Goal: Task Accomplishment & Management: Use online tool/utility

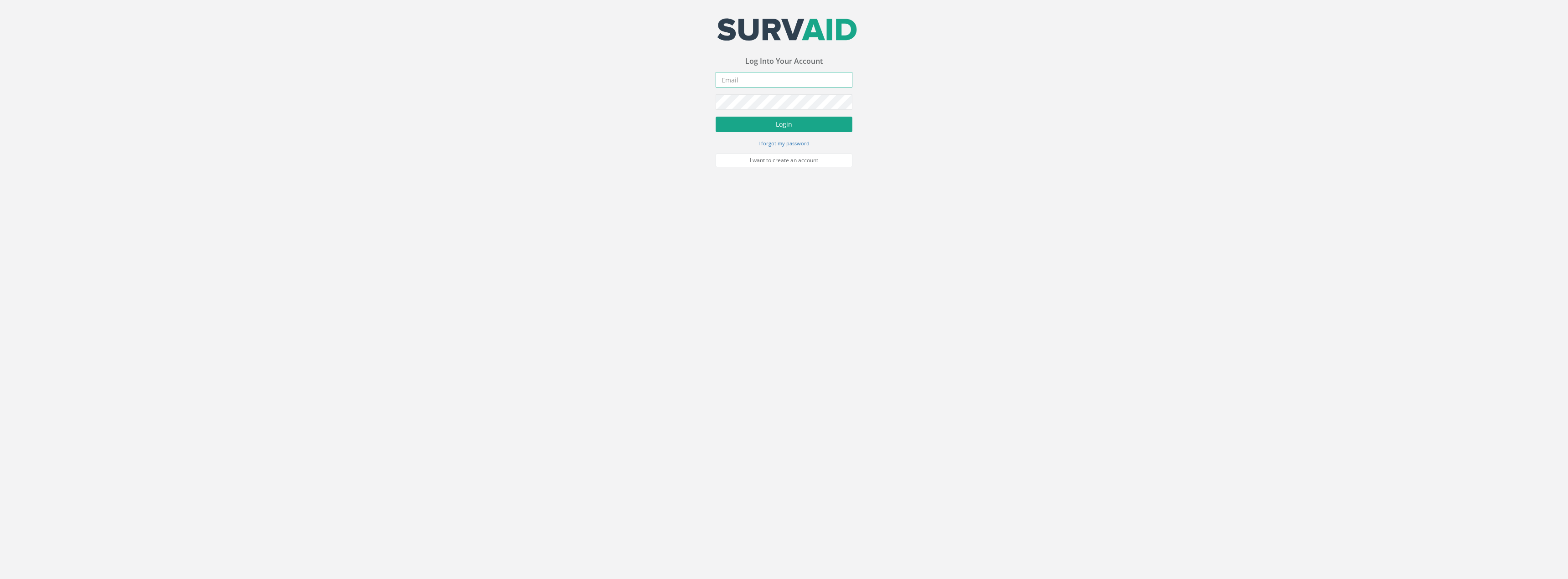
type input "[PERSON_NAME][EMAIL_ADDRESS][PERSON_NAME][DOMAIN_NAME]"
click at [769, 125] on button "Login" at bounding box center [784, 124] width 137 height 15
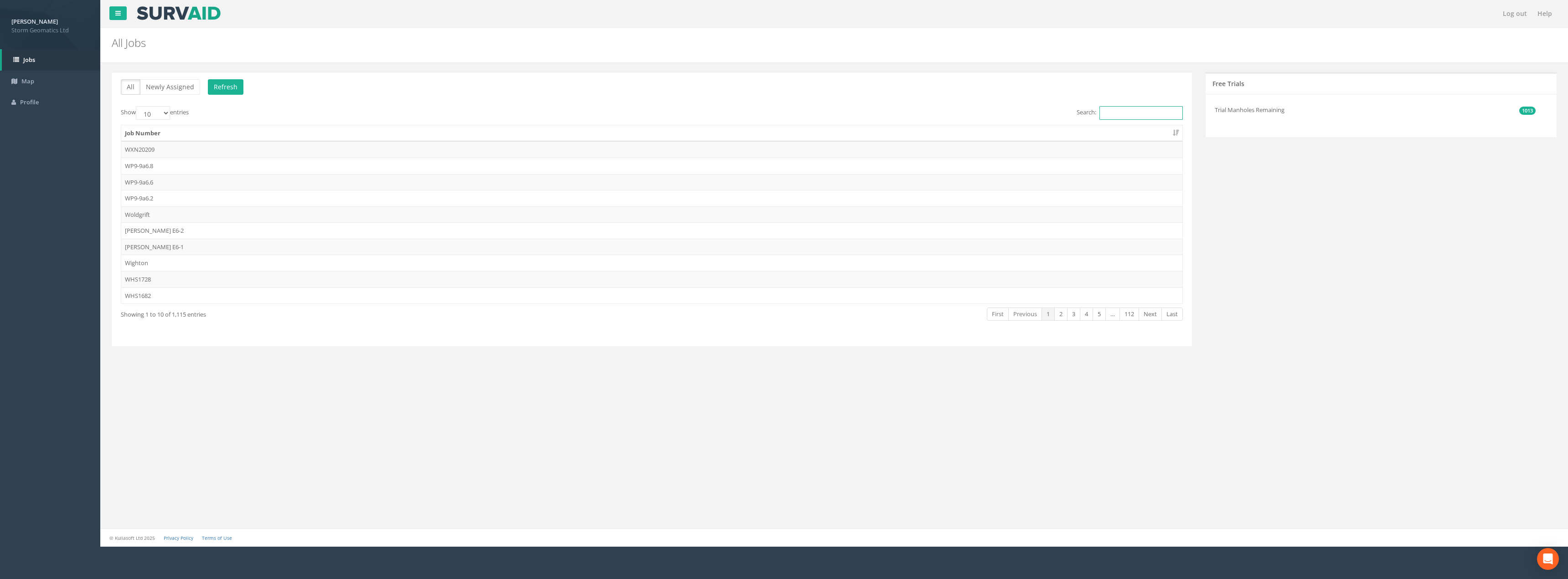
click at [1124, 117] on input "Search:" at bounding box center [1141, 113] width 83 height 13
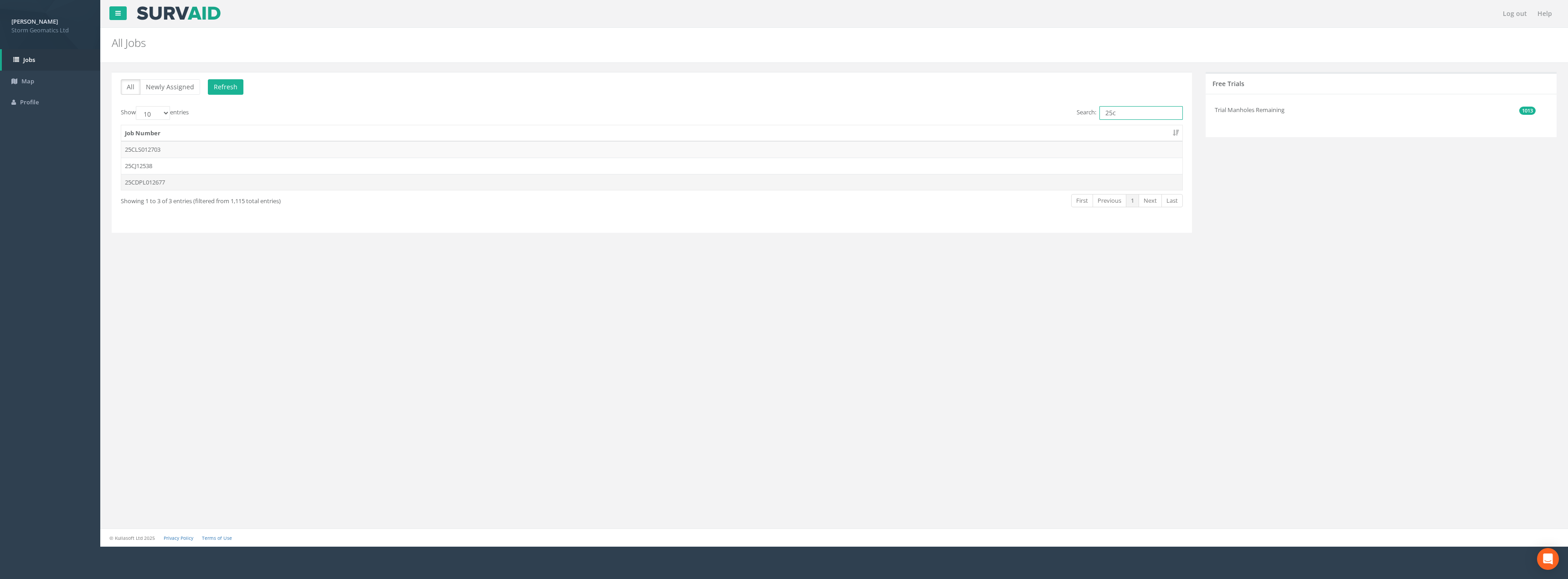
type input "25c"
click at [197, 187] on td "25CDPL012677" at bounding box center [651, 182] width 1061 height 16
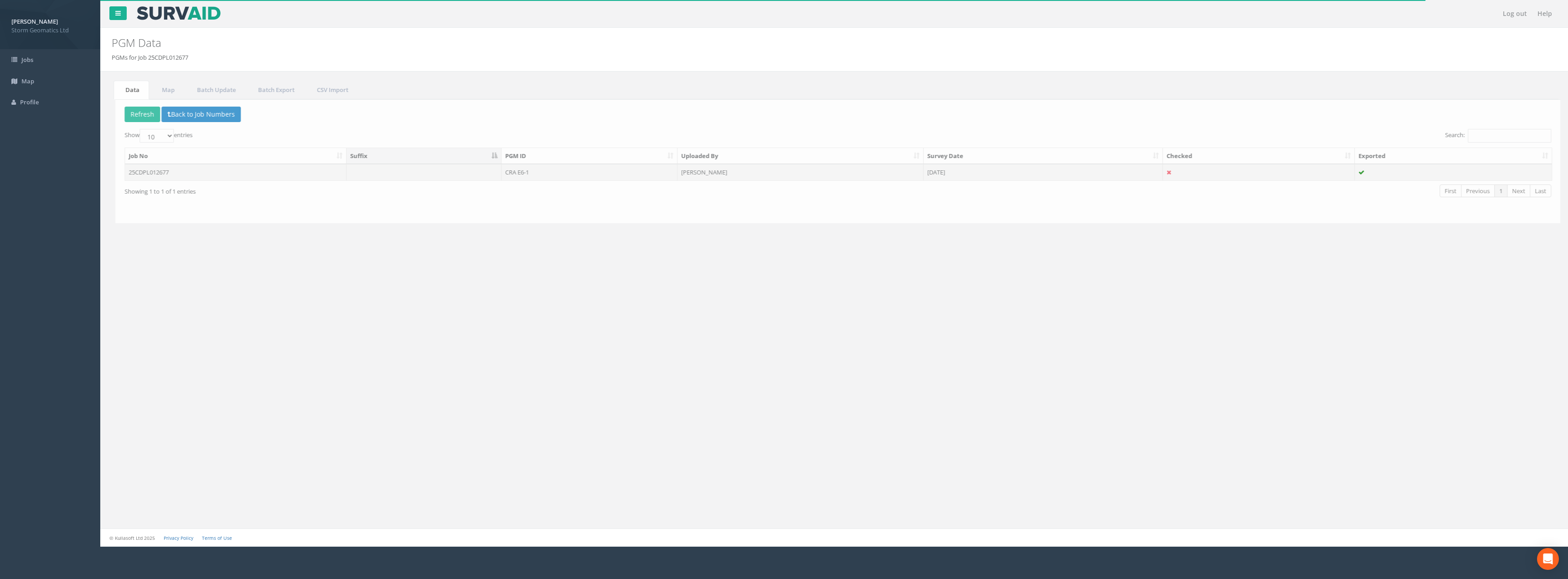
click at [571, 175] on td "CRA E6-1" at bounding box center [586, 172] width 176 height 16
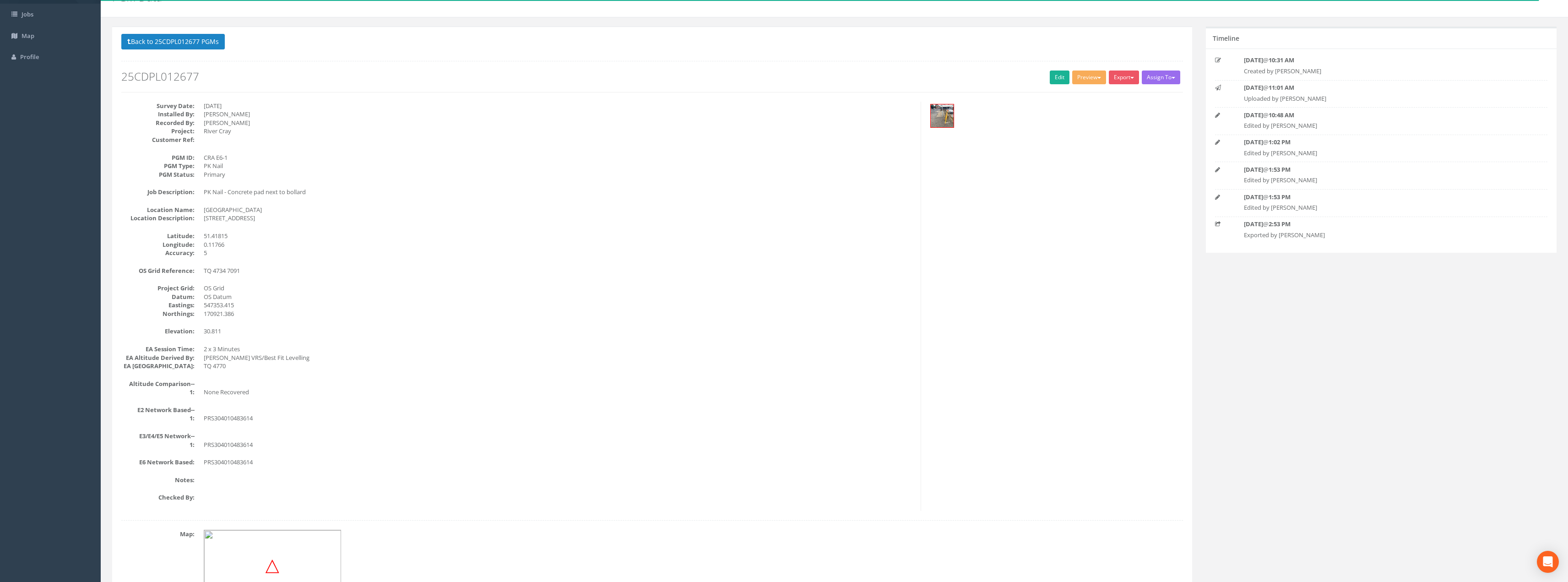
scroll to position [92, 0]
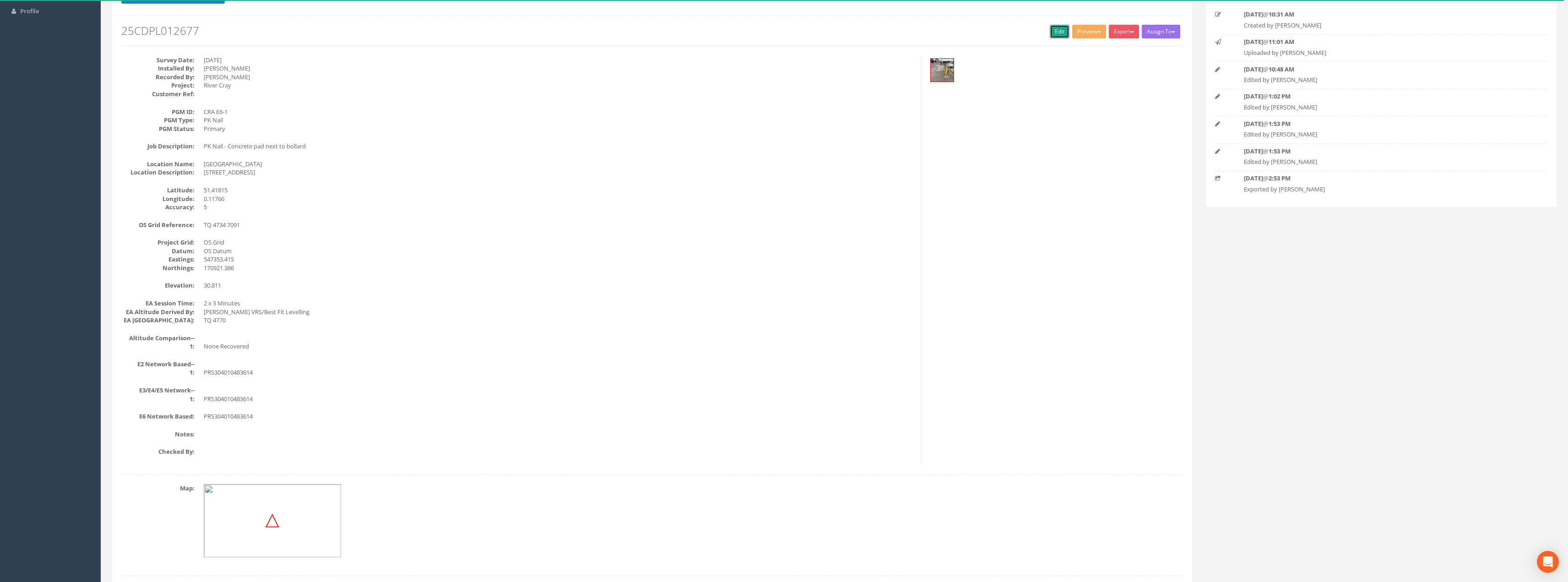
click at [1058, 36] on link "Edit" at bounding box center [1059, 31] width 20 height 13
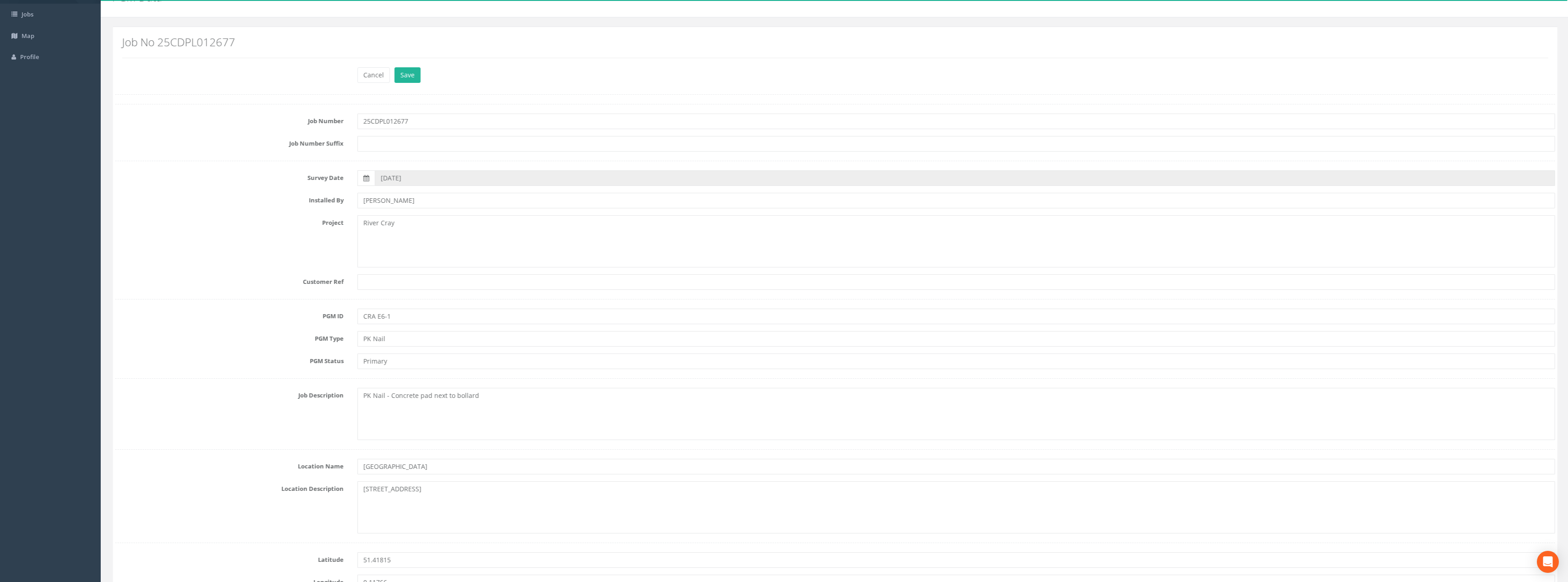
scroll to position [0, 0]
